Goal: Task Accomplishment & Management: Manage account settings

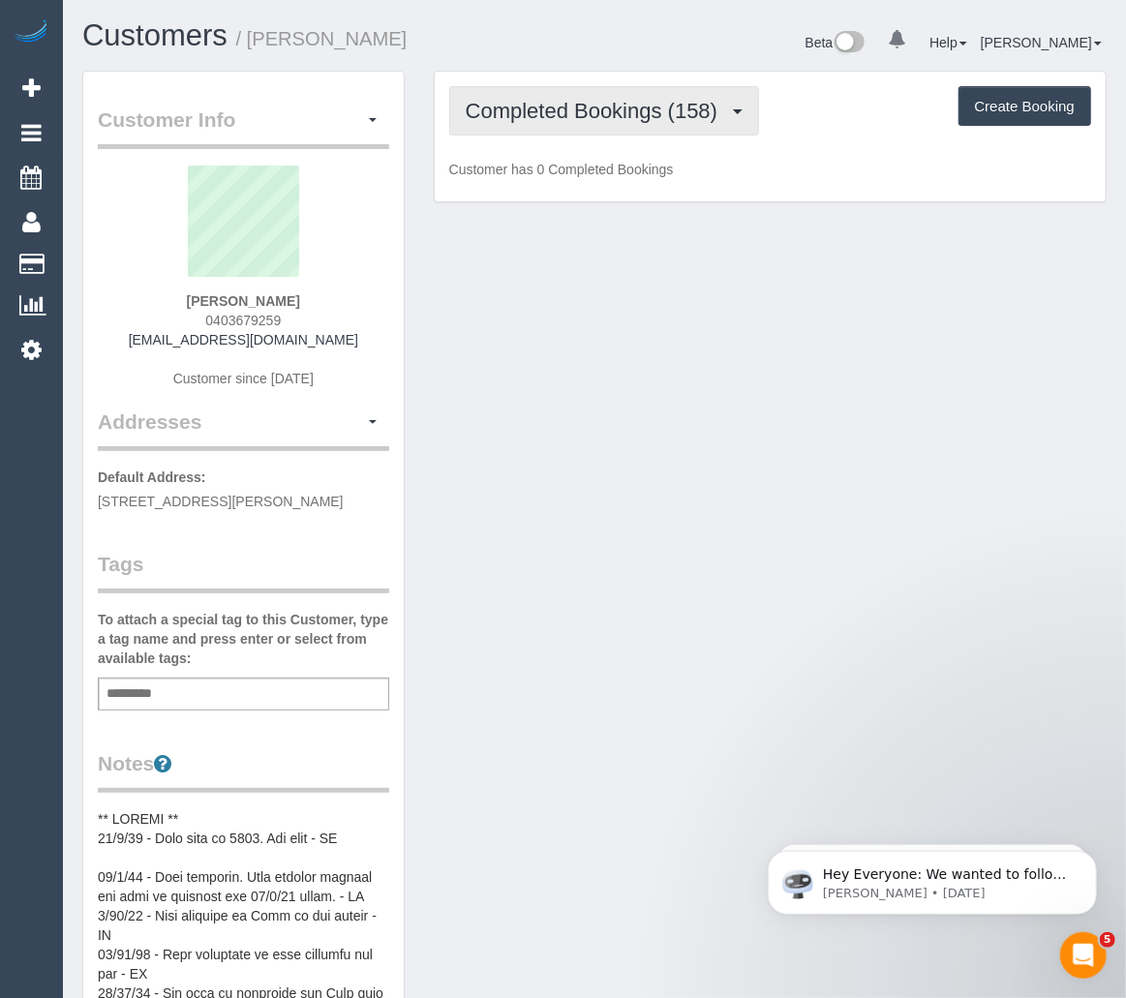
click at [705, 119] on span "Completed Bookings (158)" at bounding box center [596, 111] width 261 height 24
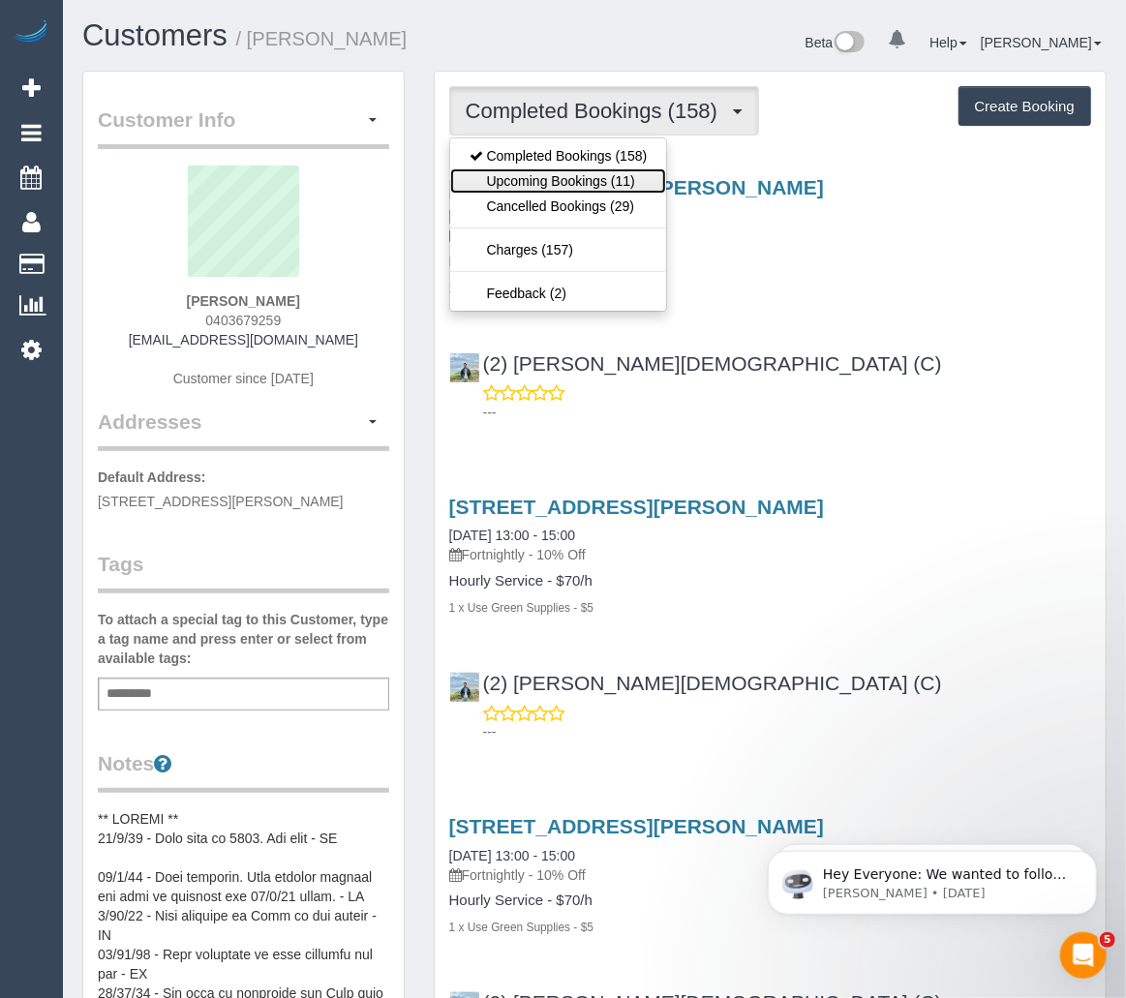
click at [627, 187] on link "Upcoming Bookings (11)" at bounding box center [558, 180] width 217 height 25
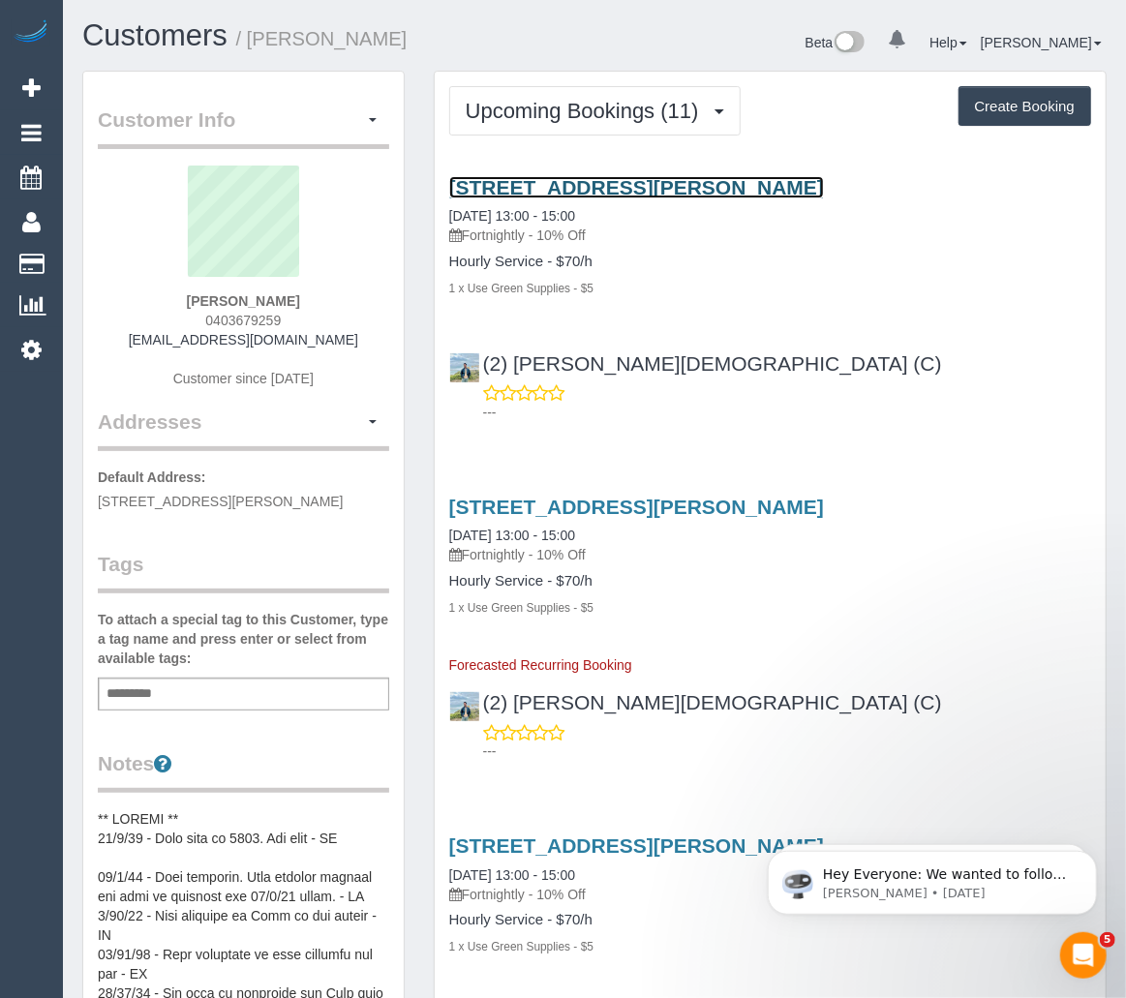
click at [615, 189] on link "53 Nicholson Street, Carlton, VIC 3053" at bounding box center [636, 187] width 375 height 22
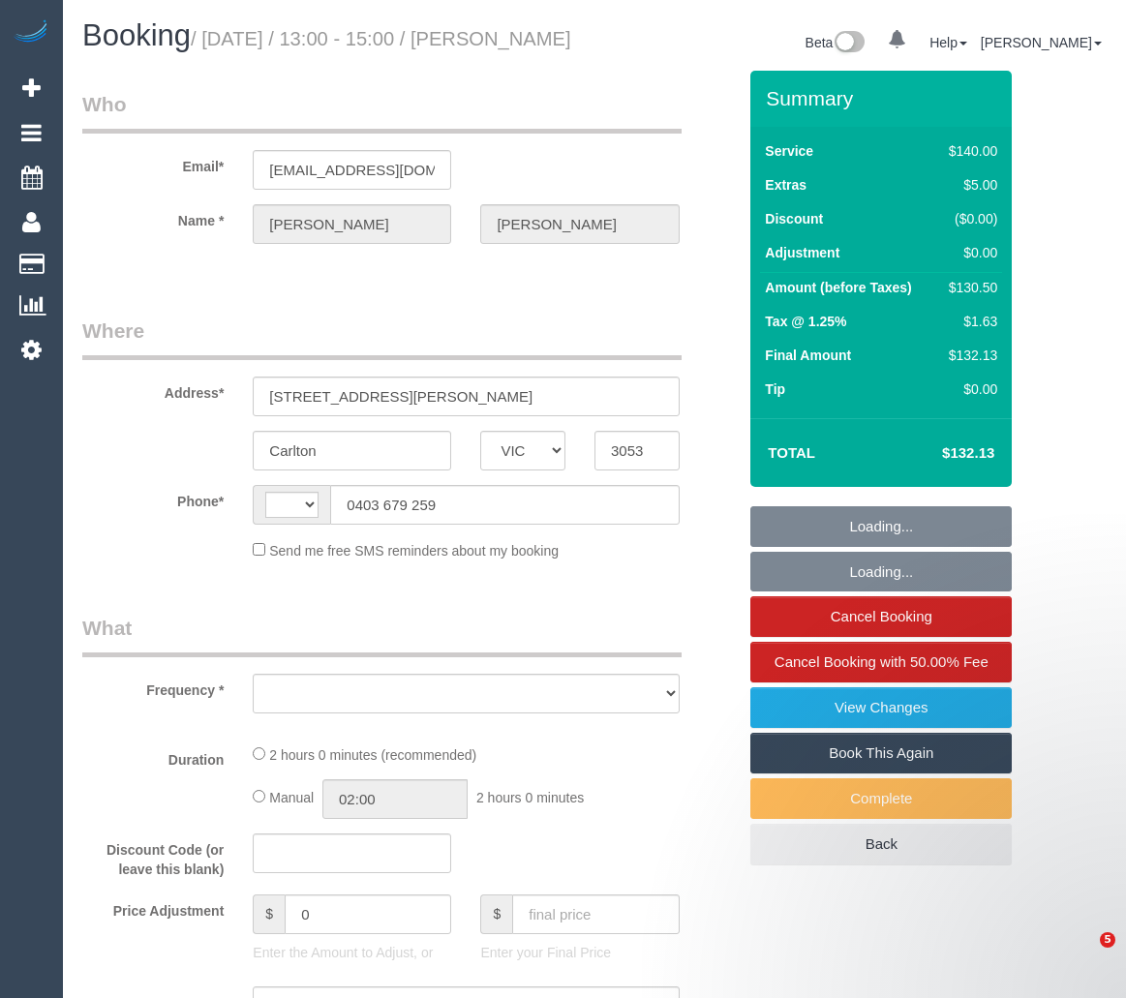
select select "VIC"
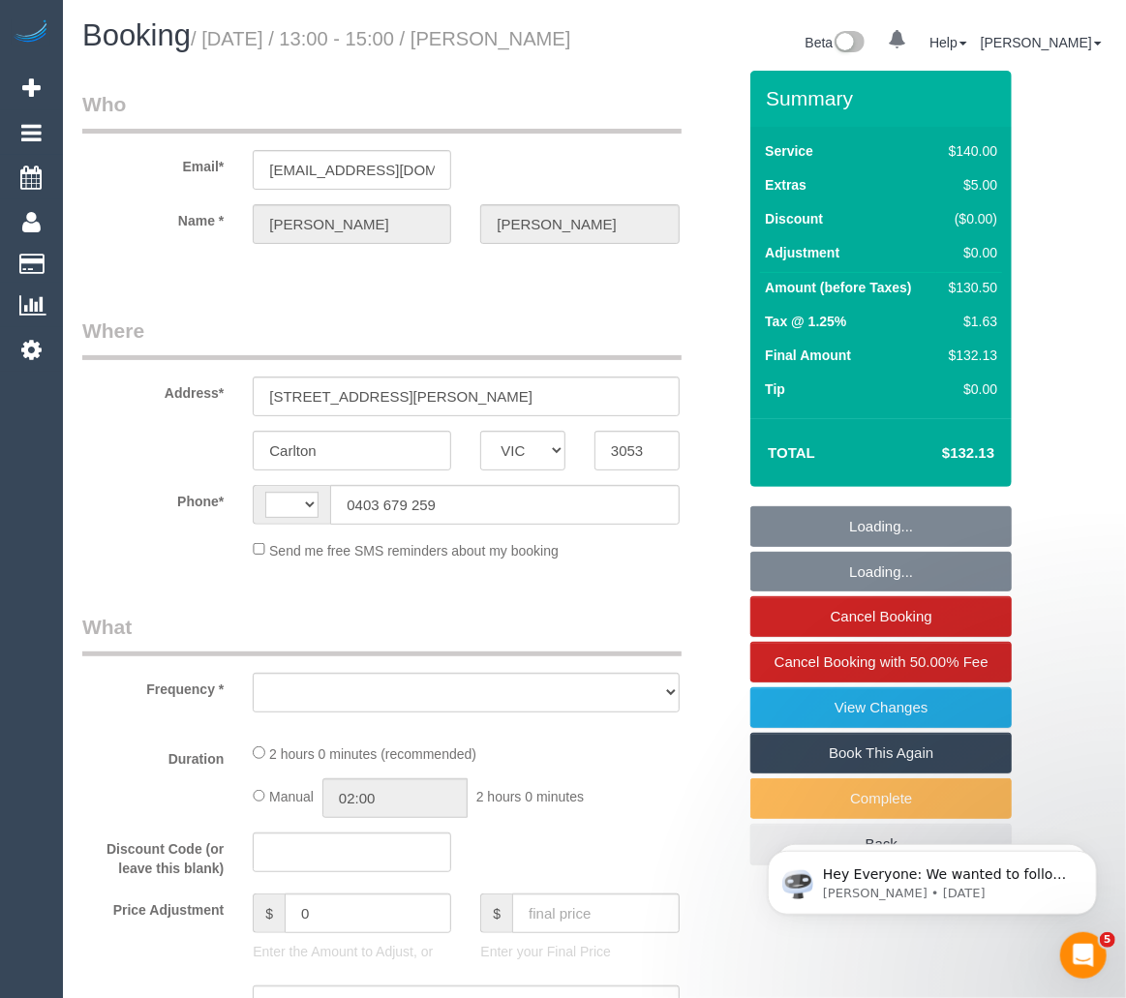
select select "object:287"
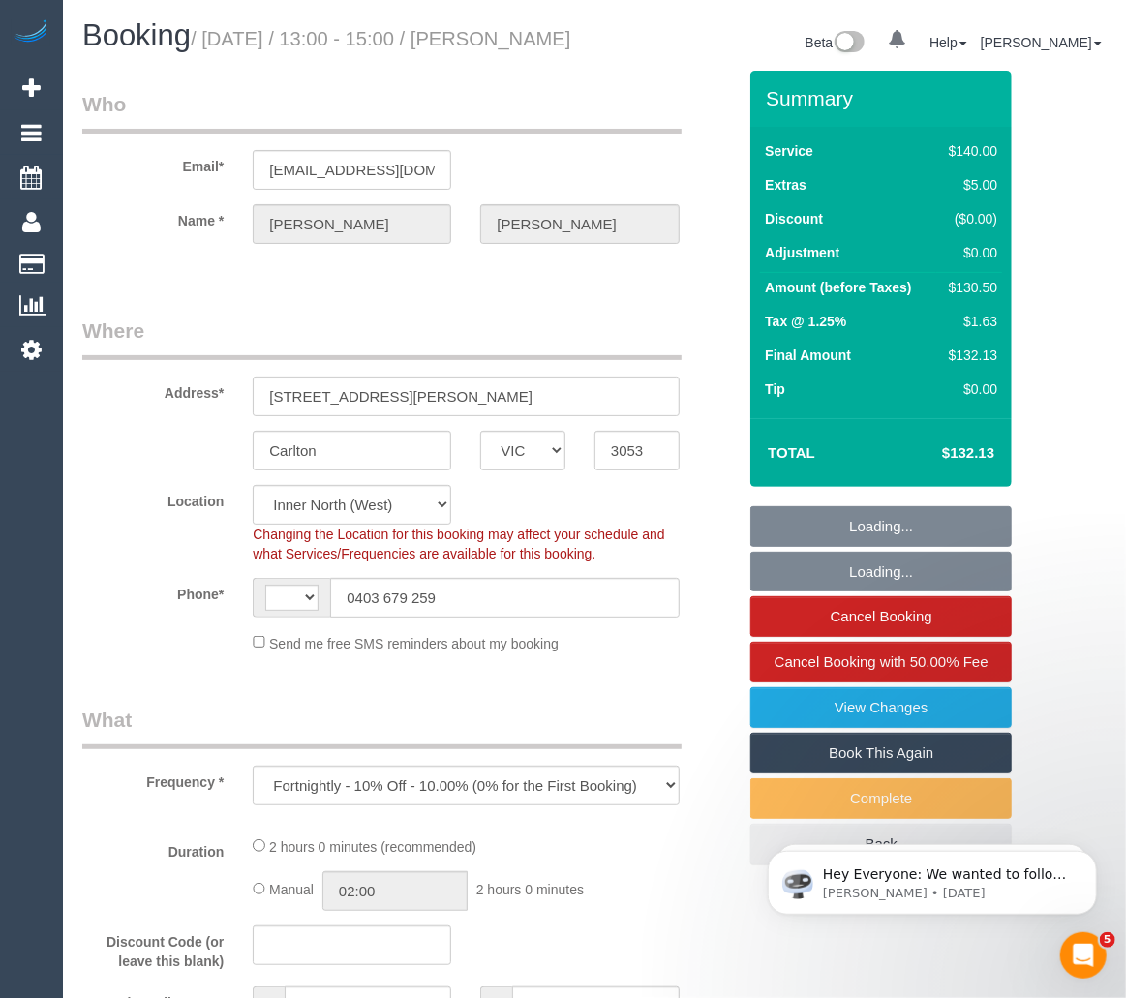
select select "string:stripe-pm_1Nnc902GScqysDRVTF52Hybk"
select select "number:28"
select select "number:16"
select select "number:19"
select select "number:24"
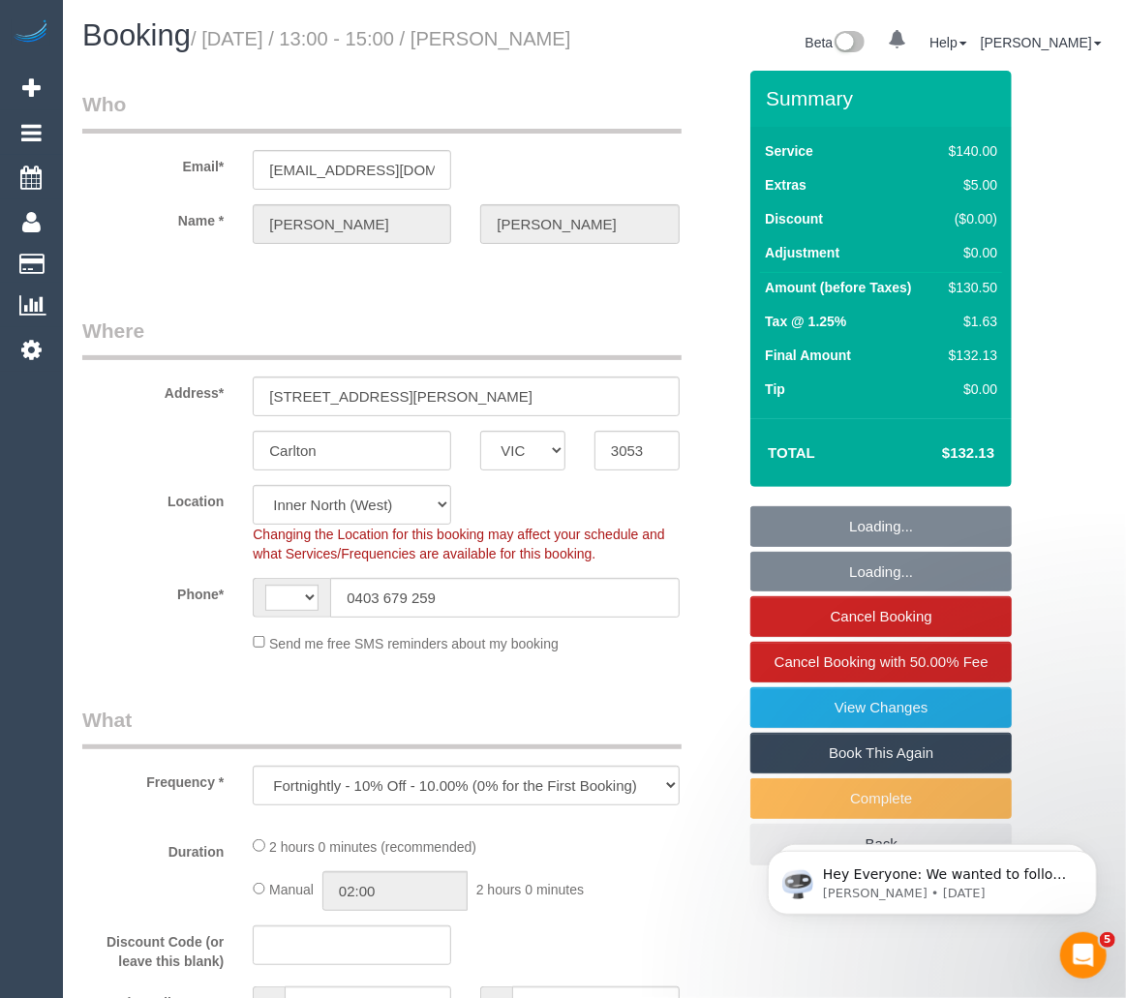
select select "number:35"
select select "number:13"
select select "object:685"
select select "string:AU"
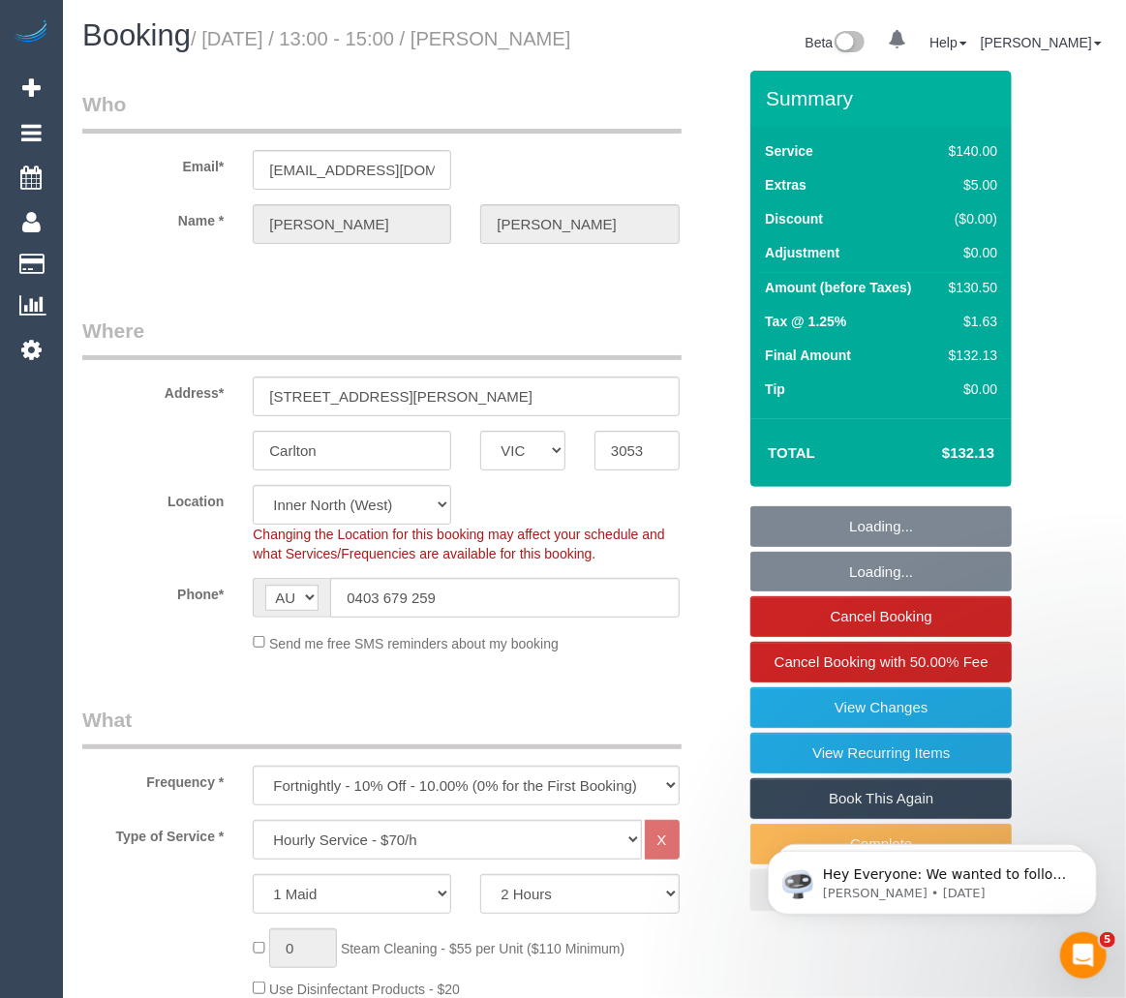
click at [477, 643] on sui-booking-location "Location [GEOGRAPHIC_DATA] (North) East (South) [GEOGRAPHIC_DATA] (East) [GEOGR…" at bounding box center [408, 569] width 653 height 168
click at [340, 596] on sui-booking-location "Location [GEOGRAPHIC_DATA] (North) East (South) [GEOGRAPHIC_DATA] (East) [GEOGR…" at bounding box center [408, 569] width 653 height 168
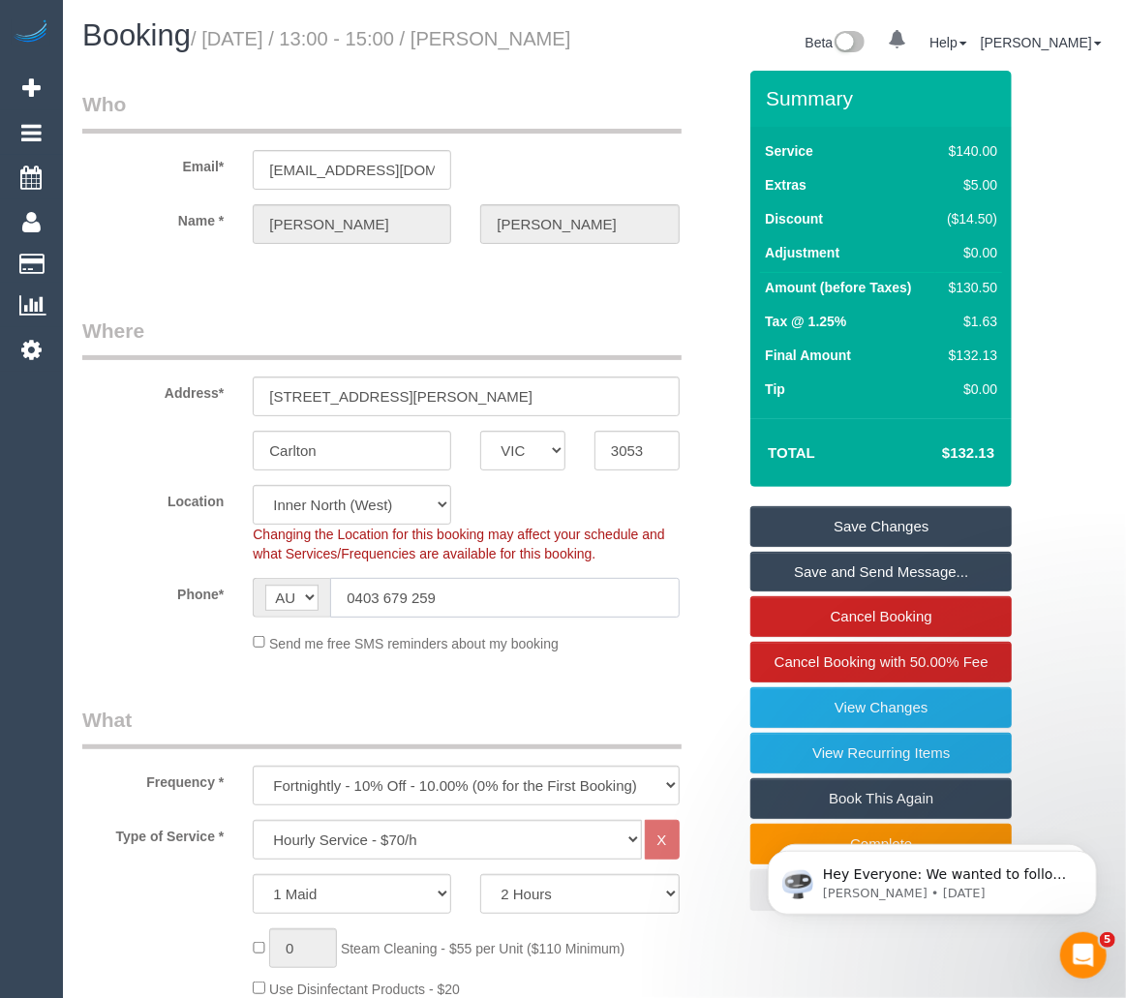
click at [473, 617] on input "0403 679 259" at bounding box center [504, 598] width 348 height 40
drag, startPoint x: 471, startPoint y: 622, endPoint x: 270, endPoint y: 620, distance: 201.3
click at [270, 617] on div "AF AL DZ AD AO AI AQ AG AR AM AW AU AT AZ BS BH BD BB BY BE BZ BJ BM BT BO BA B…" at bounding box center [466, 598] width 426 height 40
